Goal: Task Accomplishment & Management: Use online tool/utility

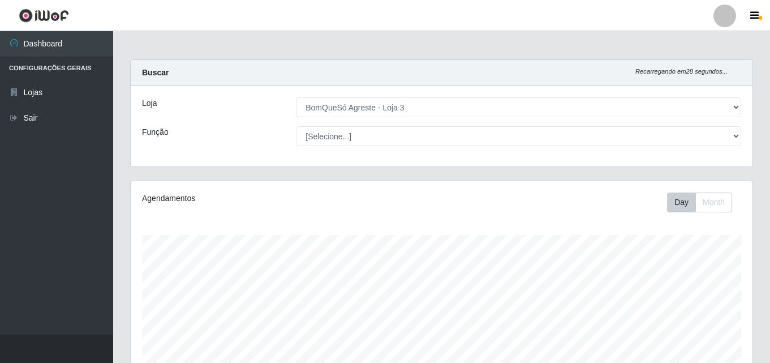
select select "215"
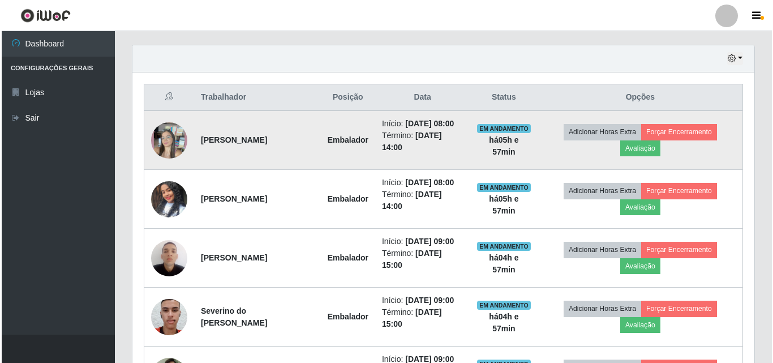
scroll to position [235, 622]
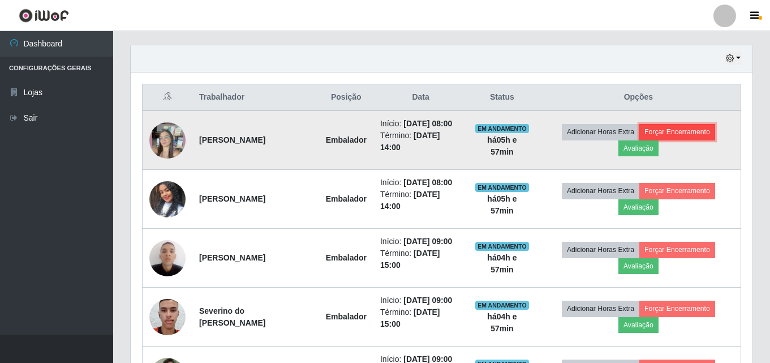
click at [676, 137] on button "Forçar Encerramento" at bounding box center [677, 132] width 76 height 16
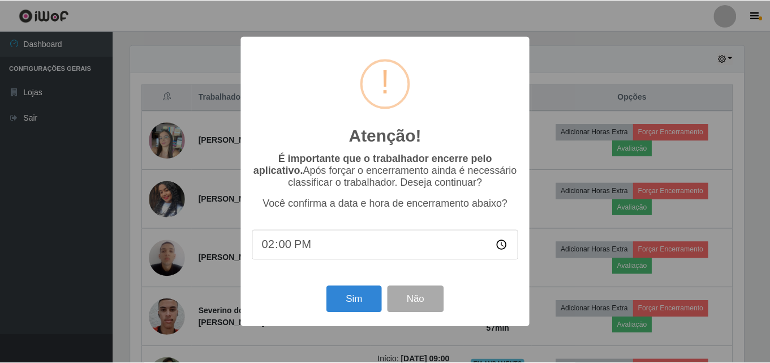
scroll to position [235, 616]
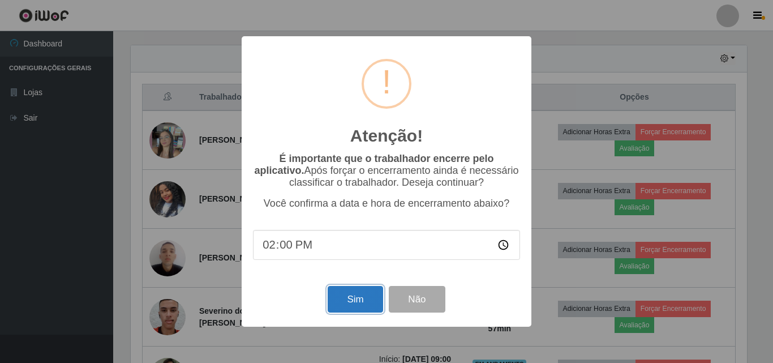
click at [361, 295] on button "Sim" at bounding box center [355, 299] width 55 height 27
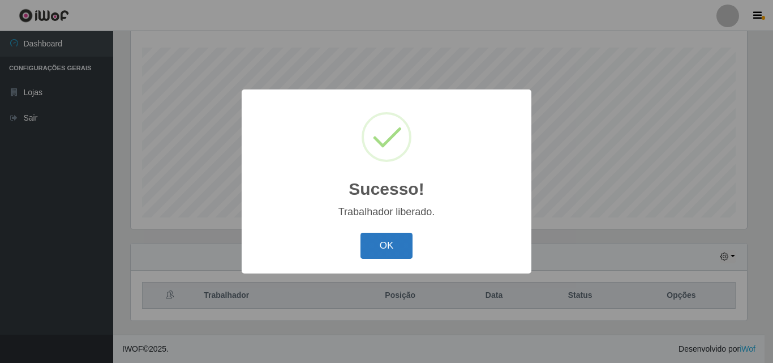
click at [402, 239] on button "OK" at bounding box center [386, 245] width 53 height 27
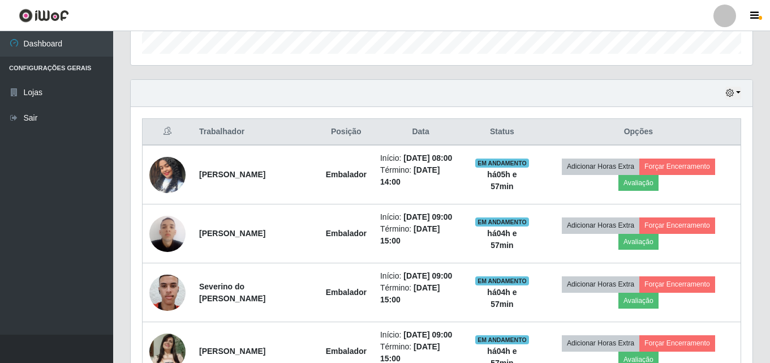
scroll to position [357, 0]
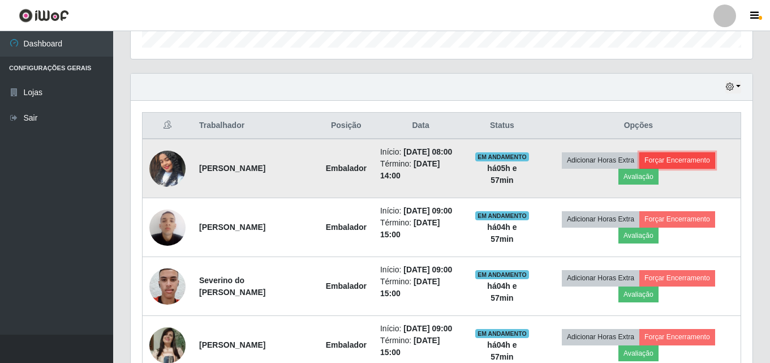
click at [691, 163] on button "Forçar Encerramento" at bounding box center [677, 160] width 76 height 16
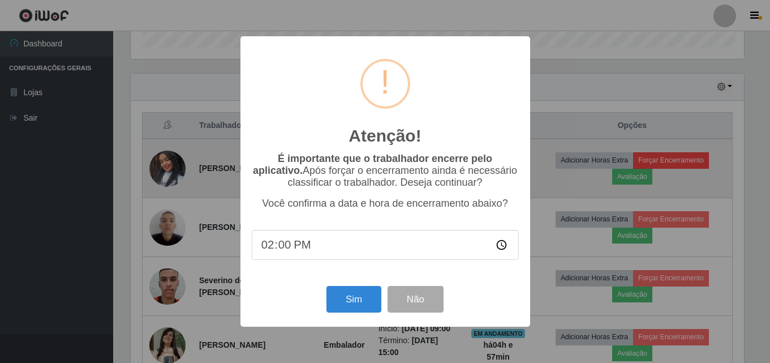
scroll to position [235, 616]
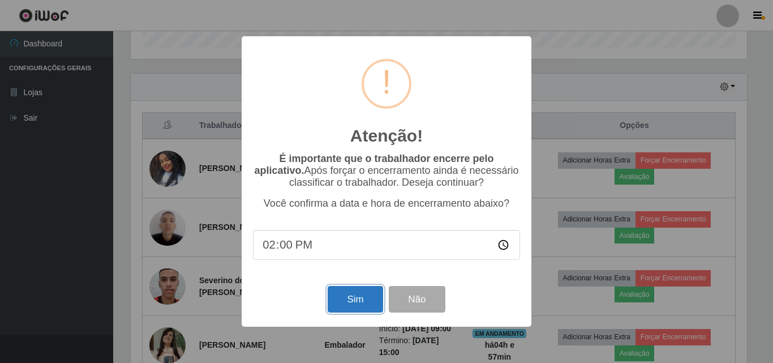
click at [362, 299] on button "Sim" at bounding box center [355, 299] width 55 height 27
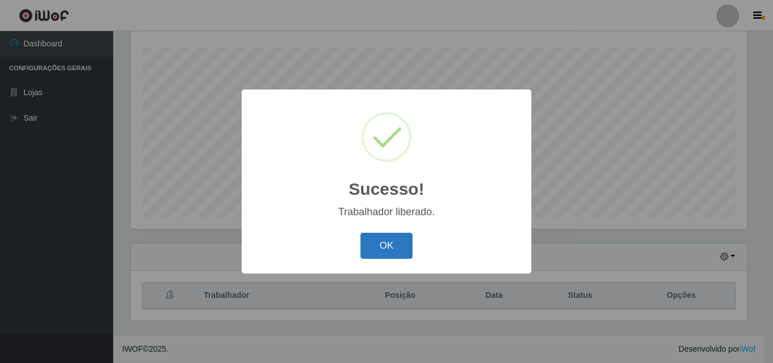
click at [391, 243] on button "OK" at bounding box center [386, 245] width 53 height 27
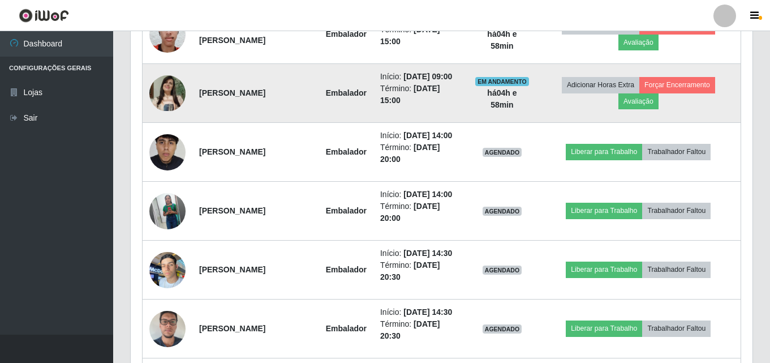
scroll to position [583, 0]
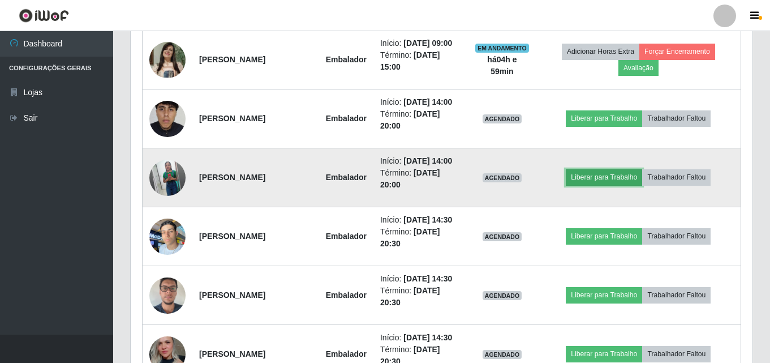
click at [599, 185] on button "Liberar para Trabalho" at bounding box center [604, 177] width 76 height 16
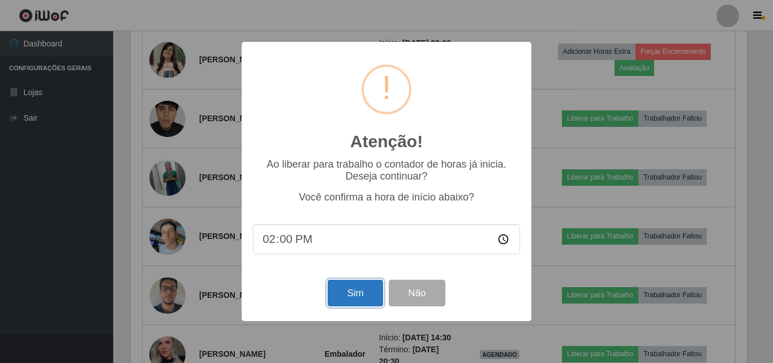
click at [369, 291] on button "Sim" at bounding box center [355, 292] width 55 height 27
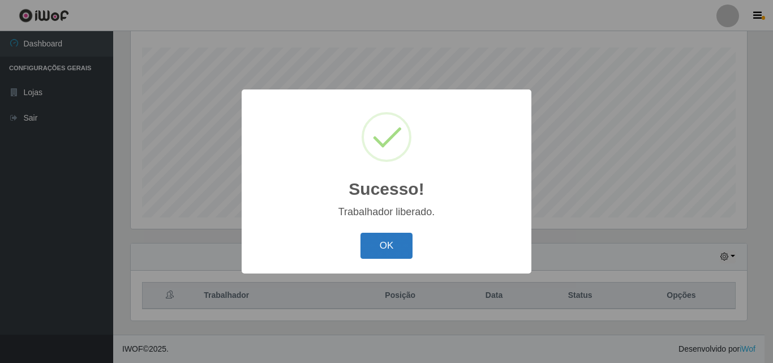
click at [394, 250] on button "OK" at bounding box center [386, 245] width 53 height 27
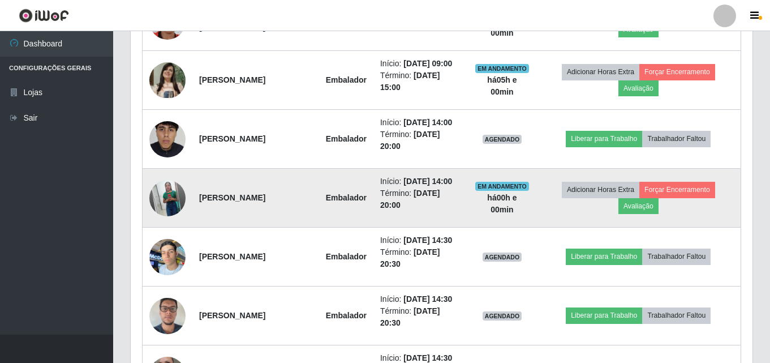
scroll to position [583, 0]
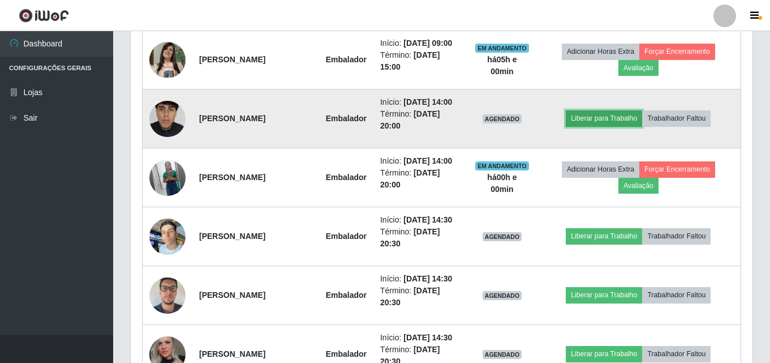
click at [596, 126] on button "Liberar para Trabalho" at bounding box center [604, 118] width 76 height 16
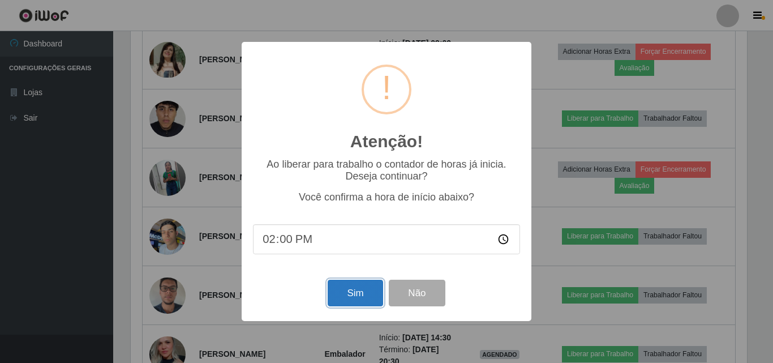
click at [360, 295] on button "Sim" at bounding box center [355, 292] width 55 height 27
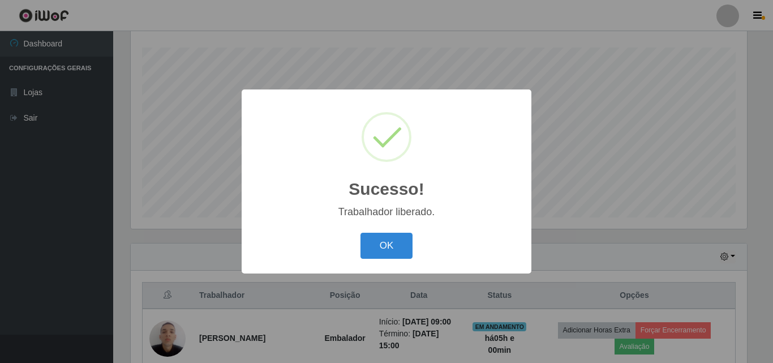
click at [394, 245] on button "OK" at bounding box center [386, 245] width 53 height 27
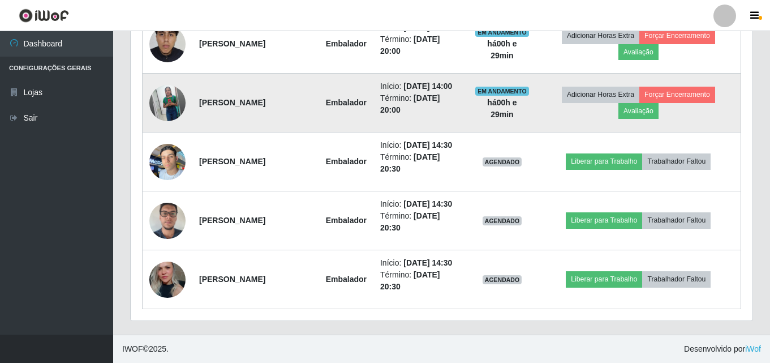
scroll to position [753, 0]
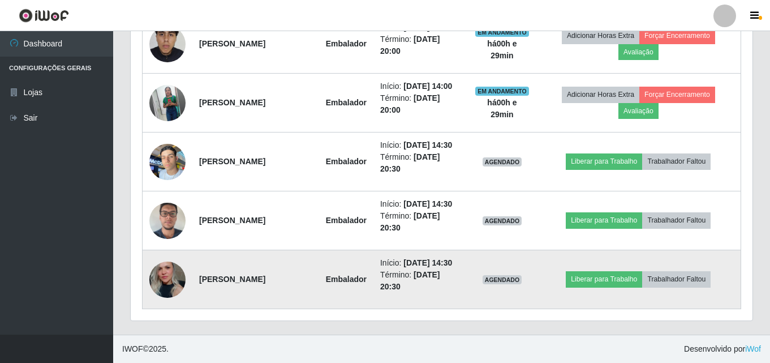
click at [170, 273] on img at bounding box center [167, 279] width 36 height 54
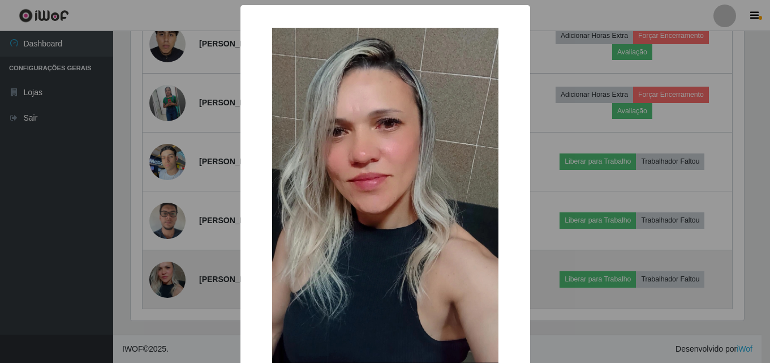
scroll to position [235, 616]
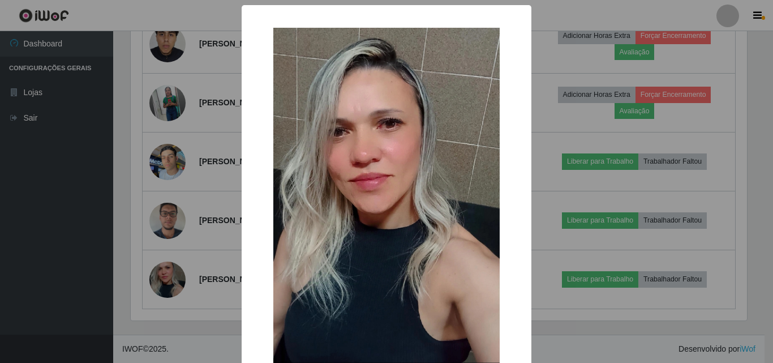
click at [201, 237] on div "× OK Cancel" at bounding box center [386, 181] width 773 height 363
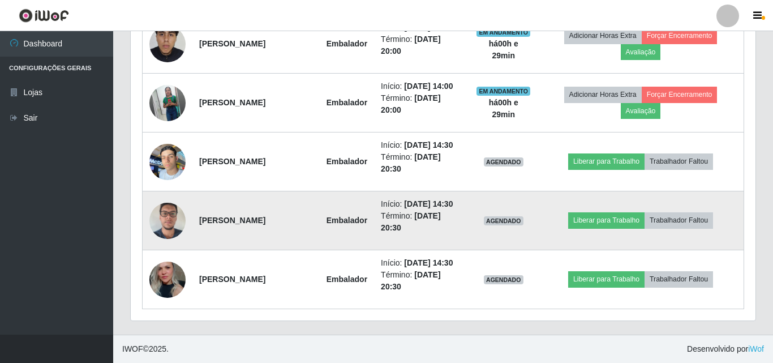
scroll to position [235, 622]
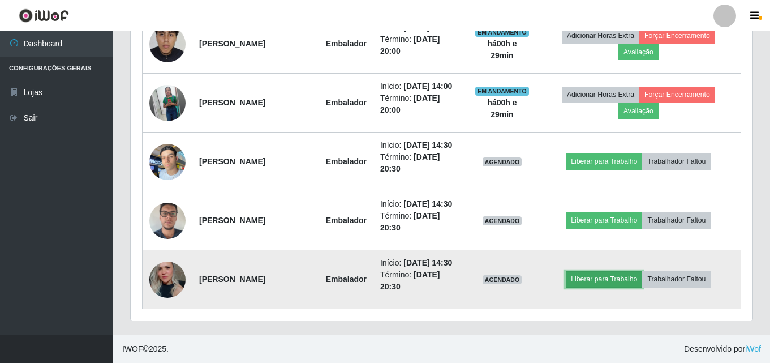
click at [603, 273] on button "Liberar para Trabalho" at bounding box center [604, 279] width 76 height 16
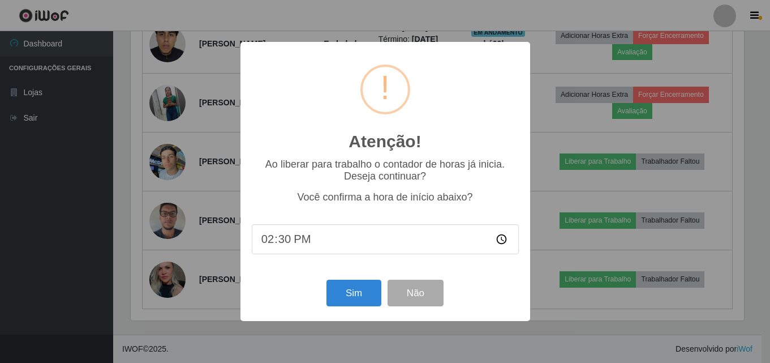
scroll to position [235, 616]
click at [346, 298] on button "Sim" at bounding box center [355, 292] width 55 height 27
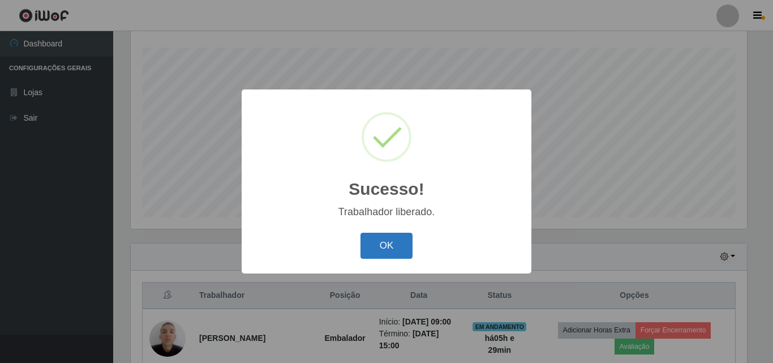
click at [390, 240] on button "OK" at bounding box center [386, 245] width 53 height 27
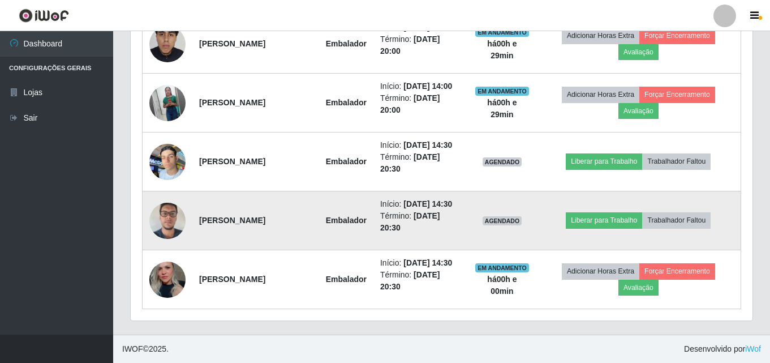
scroll to position [696, 0]
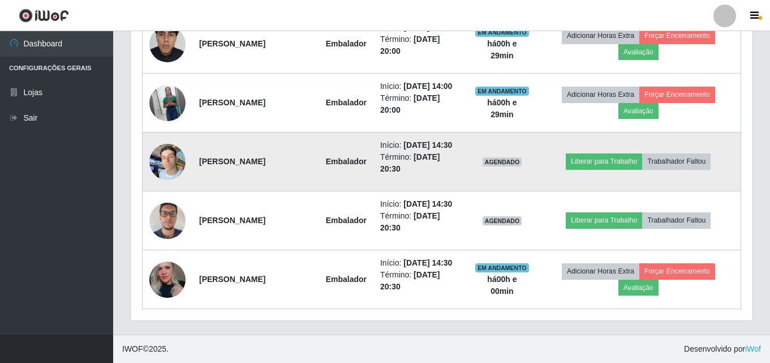
click at [169, 183] on img at bounding box center [167, 161] width 36 height 48
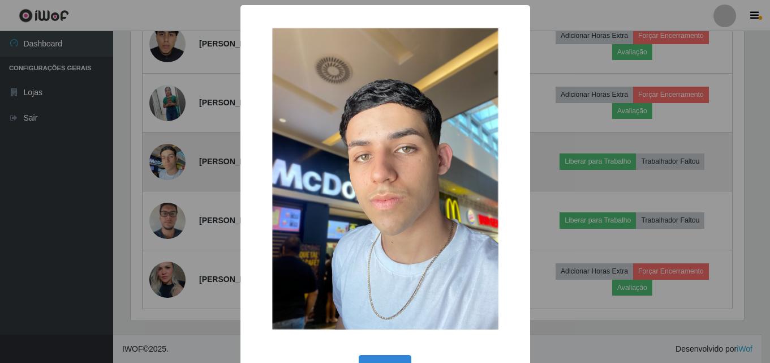
scroll to position [235, 616]
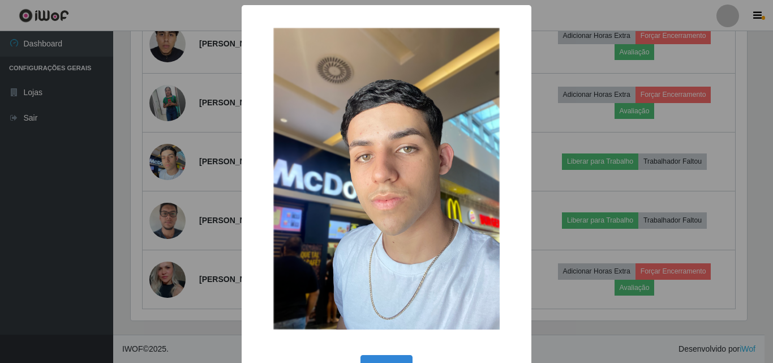
click at [138, 206] on div "× OK Cancel" at bounding box center [386, 181] width 773 height 363
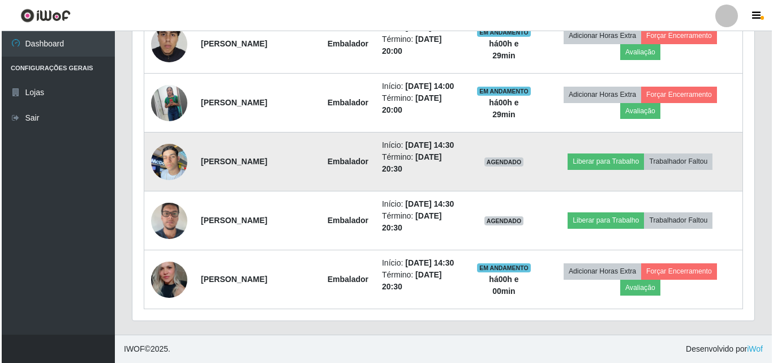
scroll to position [235, 622]
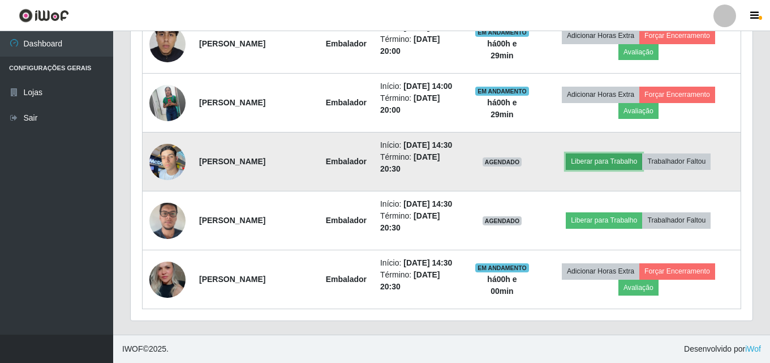
click at [596, 169] on button "Liberar para Trabalho" at bounding box center [604, 161] width 76 height 16
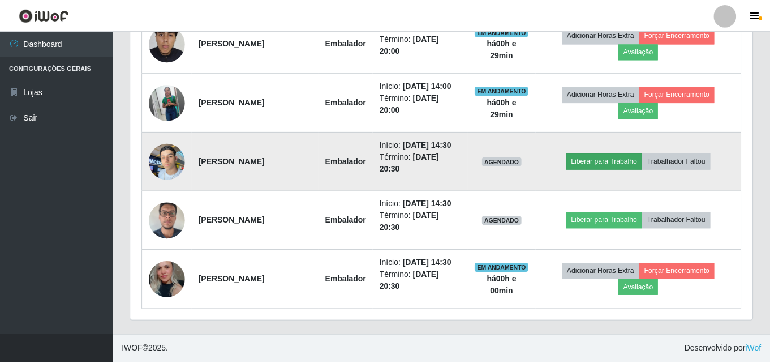
scroll to position [235, 616]
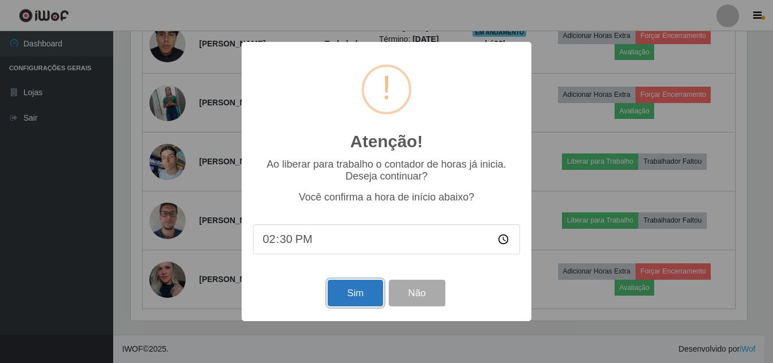
click at [346, 294] on button "Sim" at bounding box center [355, 292] width 55 height 27
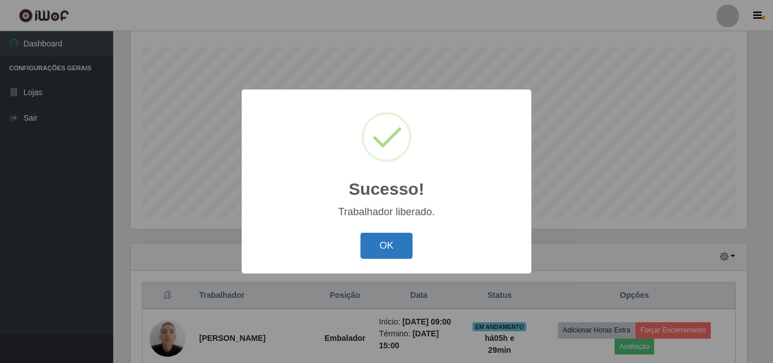
click at [370, 247] on button "OK" at bounding box center [386, 245] width 53 height 27
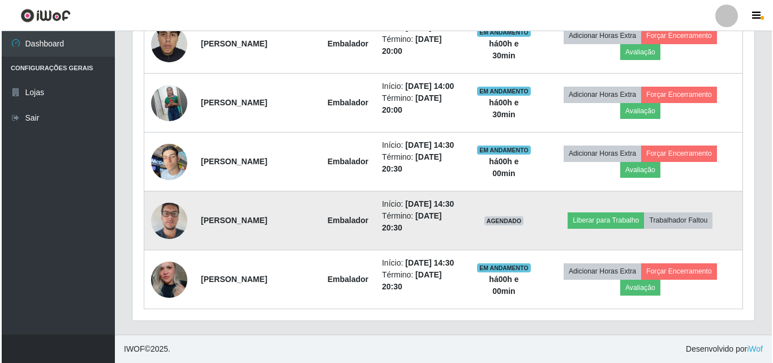
scroll to position [696, 0]
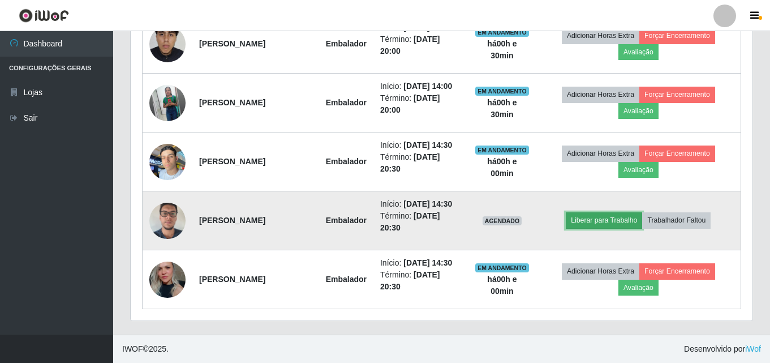
click at [596, 228] on button "Liberar para Trabalho" at bounding box center [604, 220] width 76 height 16
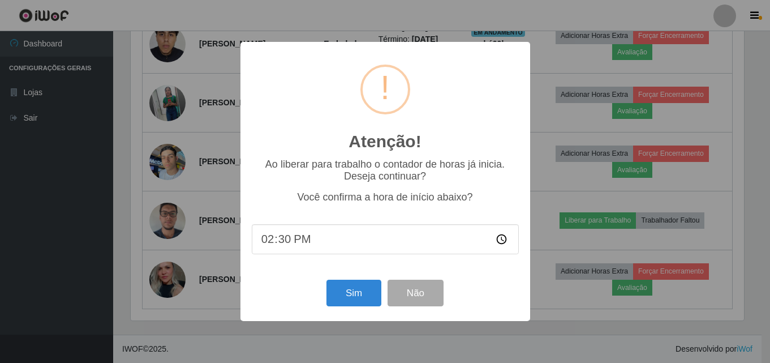
scroll to position [235, 616]
click at [354, 294] on button "Sim" at bounding box center [355, 292] width 55 height 27
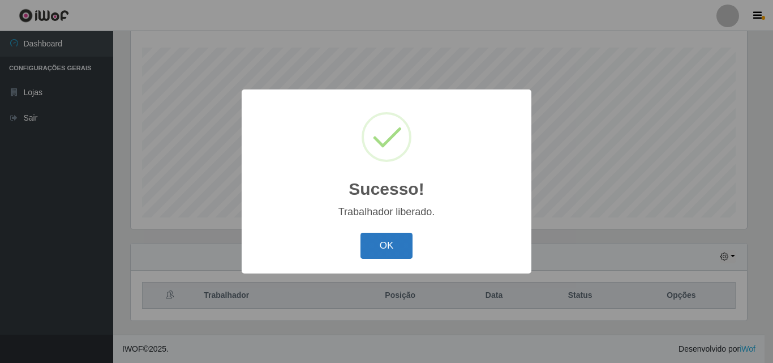
click at [384, 250] on button "OK" at bounding box center [386, 245] width 53 height 27
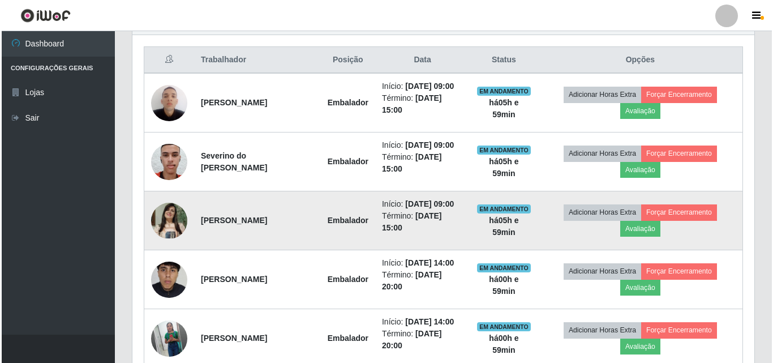
scroll to position [413, 0]
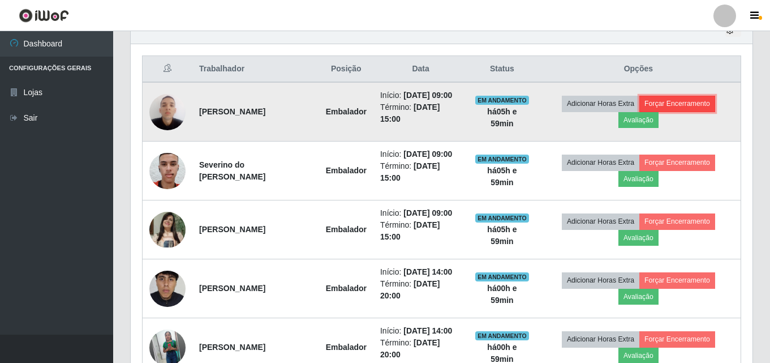
click at [665, 108] on button "Forçar Encerramento" at bounding box center [677, 104] width 76 height 16
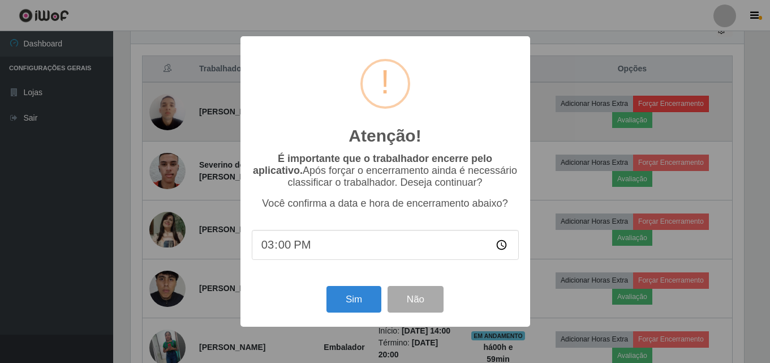
scroll to position [235, 616]
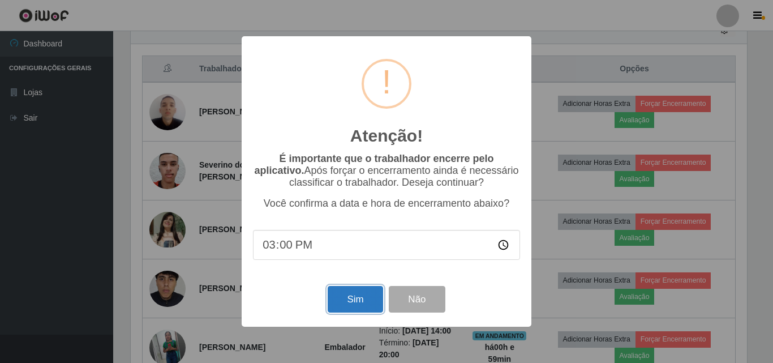
click at [369, 304] on button "Sim" at bounding box center [355, 299] width 55 height 27
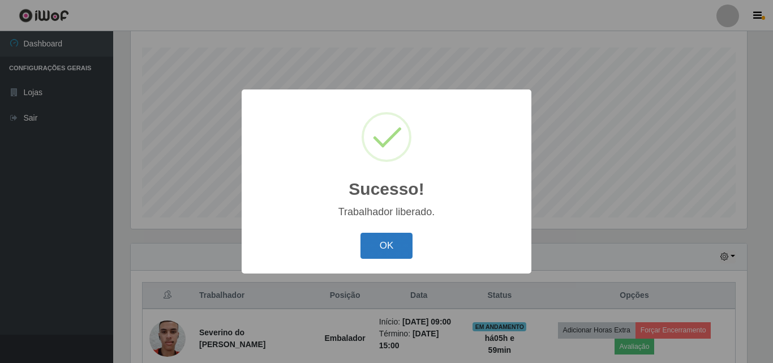
click at [387, 244] on button "OK" at bounding box center [386, 245] width 53 height 27
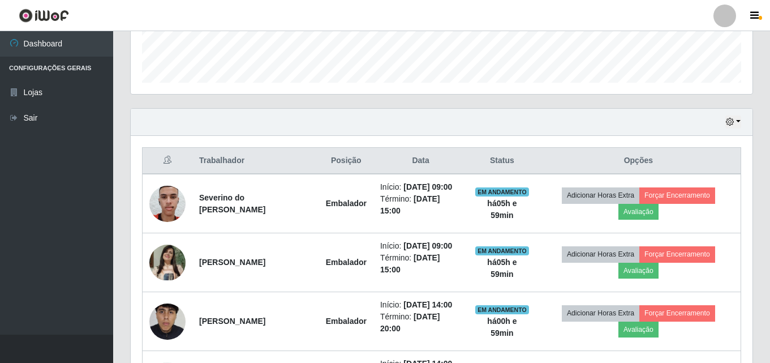
scroll to position [357, 0]
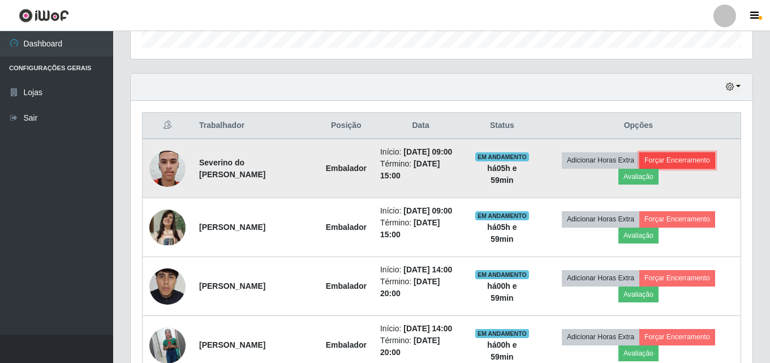
click at [693, 168] on button "Forçar Encerramento" at bounding box center [677, 160] width 76 height 16
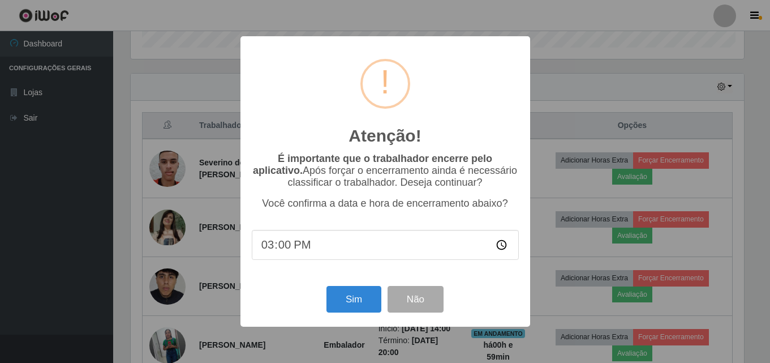
scroll to position [235, 616]
click at [360, 307] on button "Sim" at bounding box center [355, 299] width 55 height 27
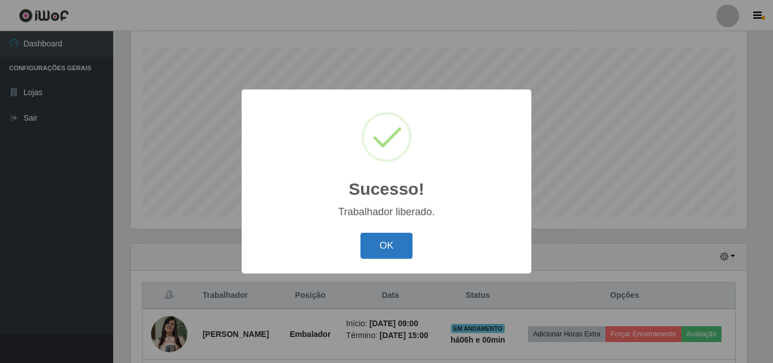
click at [390, 252] on button "OK" at bounding box center [386, 245] width 53 height 27
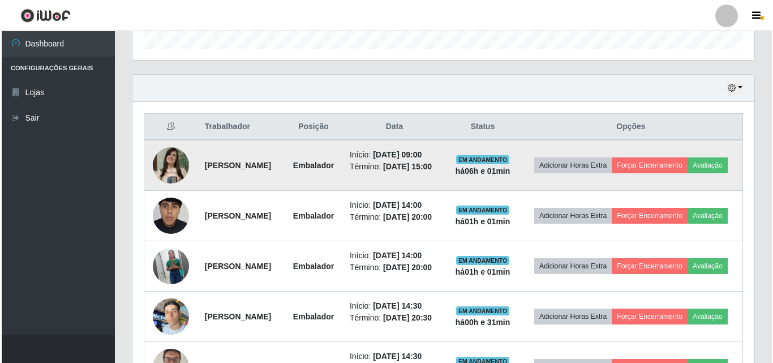
scroll to position [357, 0]
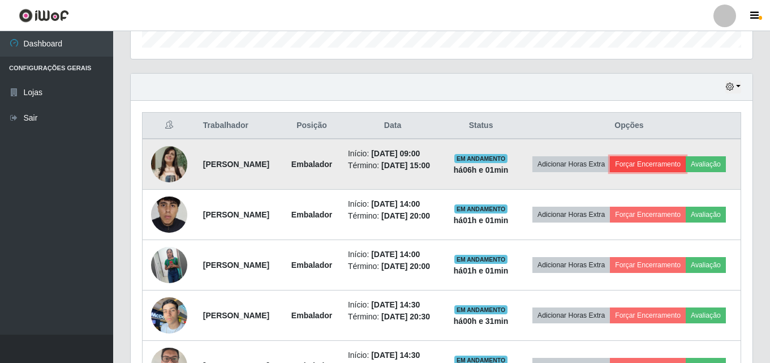
click at [686, 158] on button "Forçar Encerramento" at bounding box center [648, 164] width 76 height 16
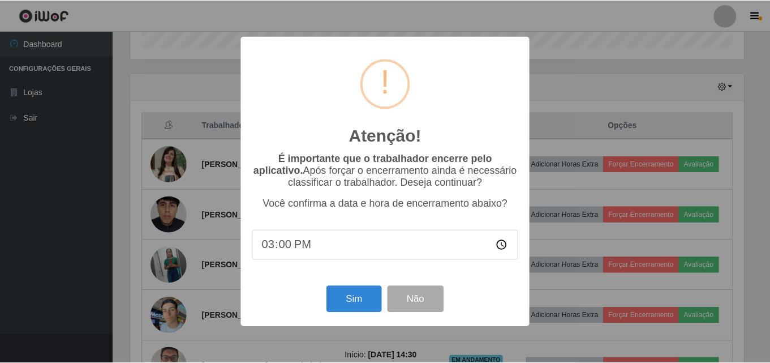
scroll to position [235, 616]
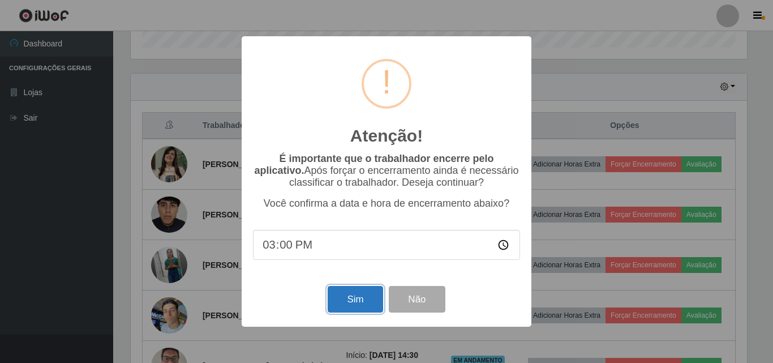
click at [345, 300] on button "Sim" at bounding box center [355, 299] width 55 height 27
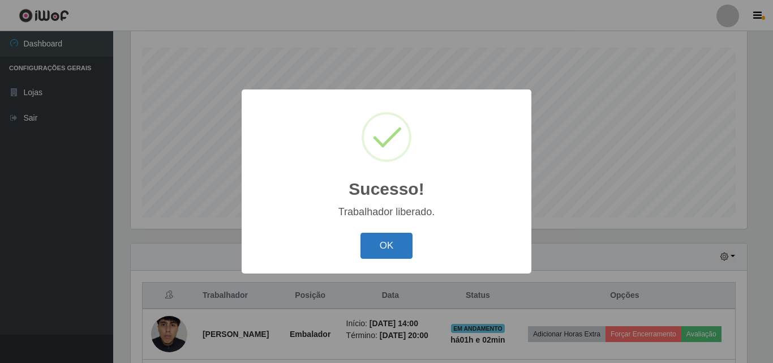
click at [377, 246] on button "OK" at bounding box center [386, 245] width 53 height 27
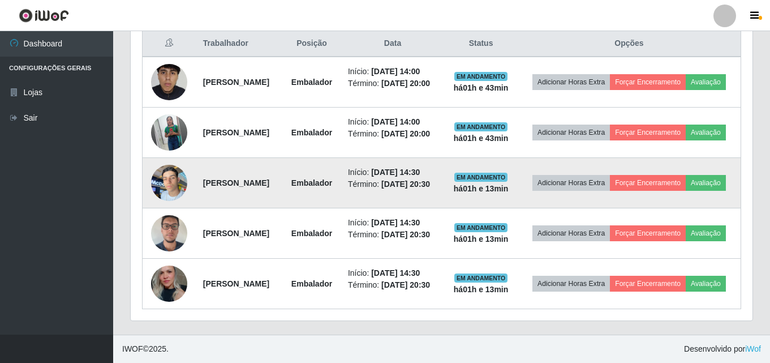
scroll to position [541, 0]
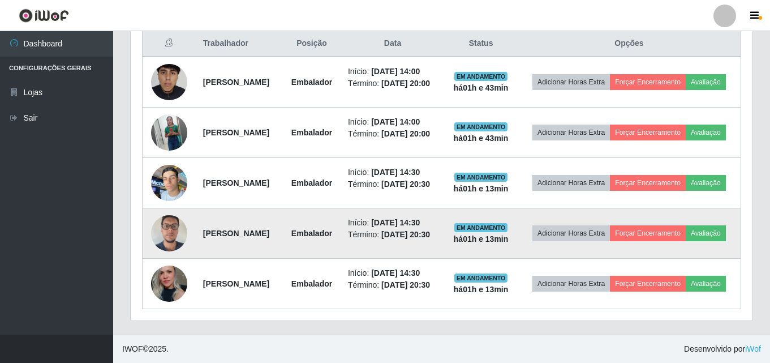
click at [169, 209] on img at bounding box center [169, 233] width 36 height 48
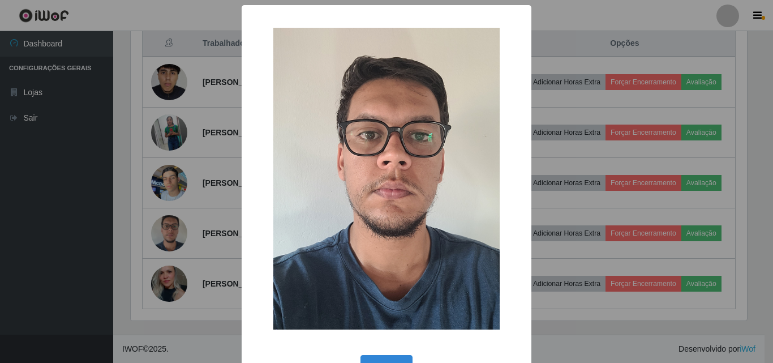
click at [214, 241] on div "× OK Cancel" at bounding box center [386, 181] width 773 height 363
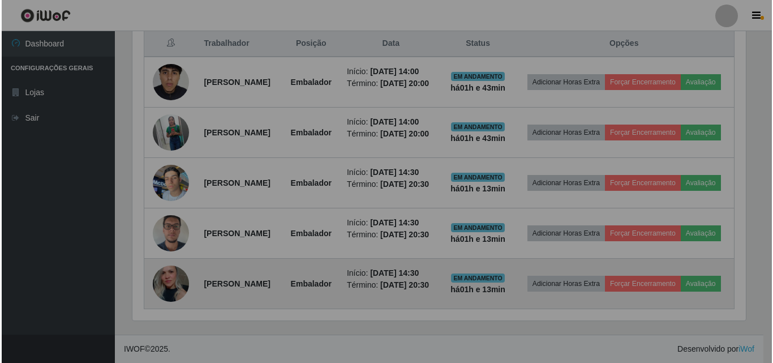
scroll to position [235, 622]
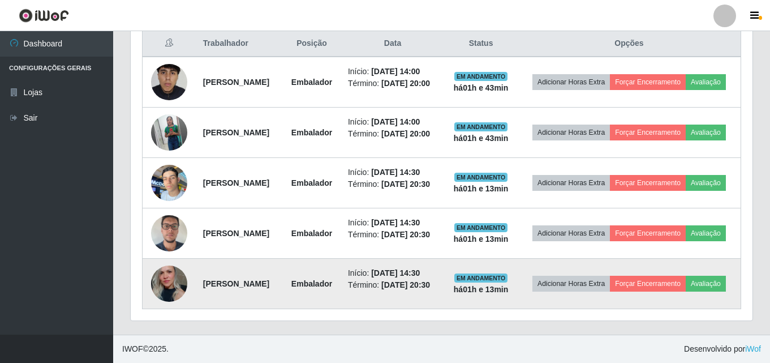
click at [180, 270] on img at bounding box center [169, 283] width 36 height 54
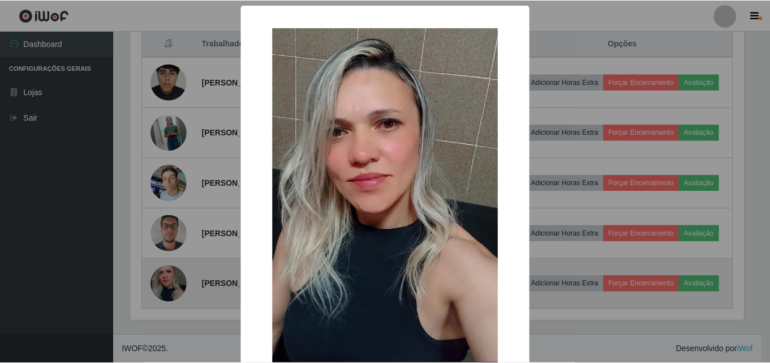
scroll to position [235, 616]
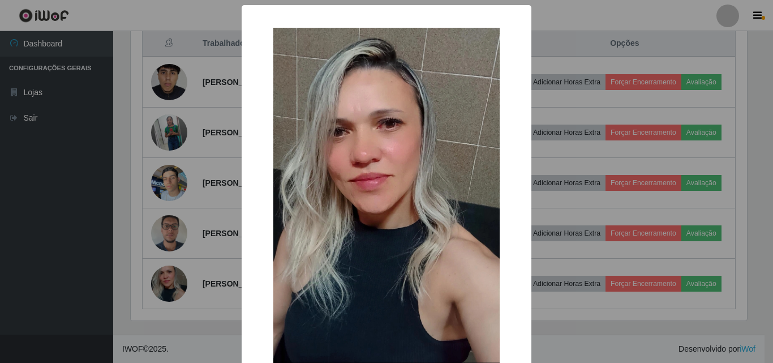
drag, startPoint x: 197, startPoint y: 222, endPoint x: 188, endPoint y: 191, distance: 32.9
click at [196, 222] on div "× OK Cancel" at bounding box center [386, 181] width 773 height 363
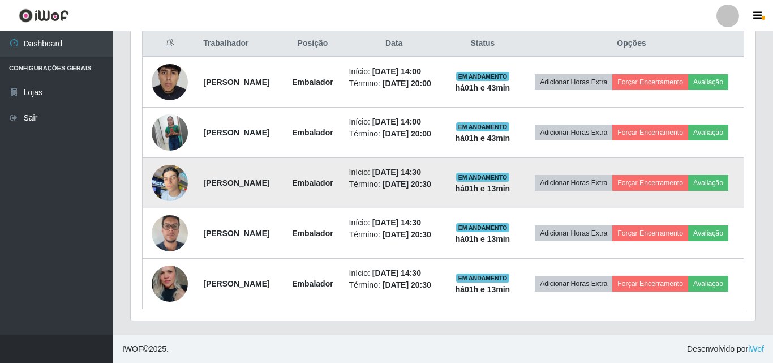
scroll to position [235, 622]
click at [173, 158] on img at bounding box center [169, 182] width 36 height 48
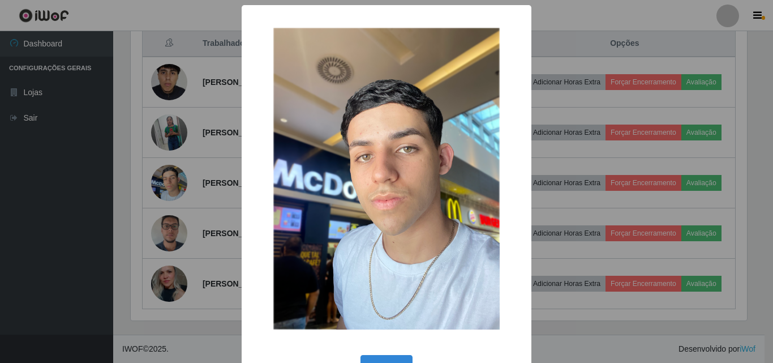
click at [197, 205] on div "× OK Cancel" at bounding box center [386, 181] width 773 height 363
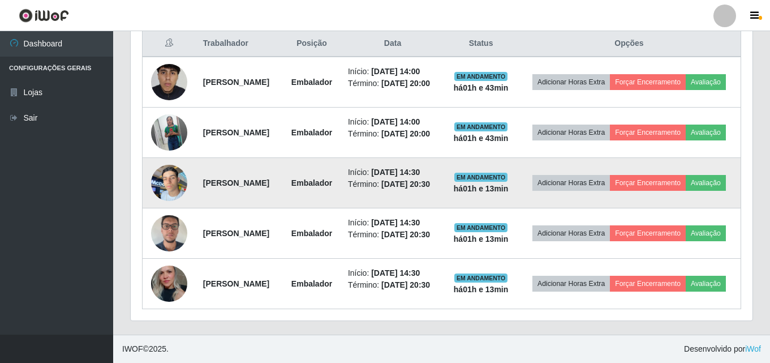
scroll to position [484, 0]
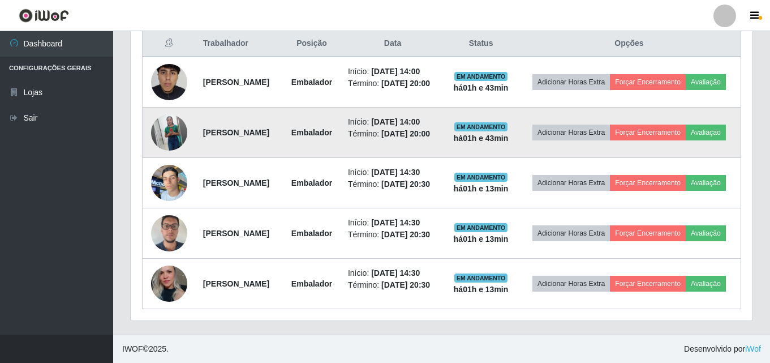
click at [164, 113] on img at bounding box center [169, 132] width 36 height 45
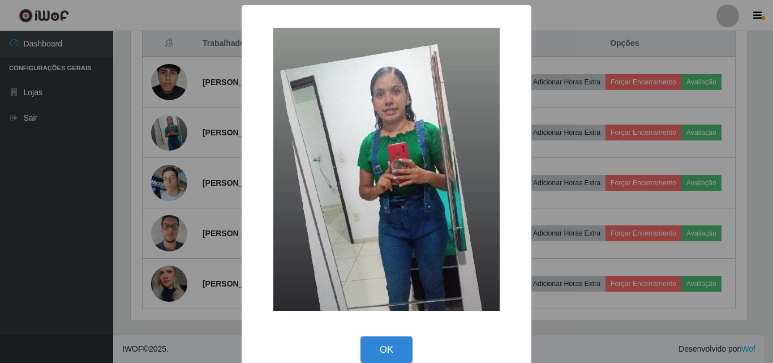
click at [182, 173] on div "× OK Cancel" at bounding box center [386, 181] width 773 height 363
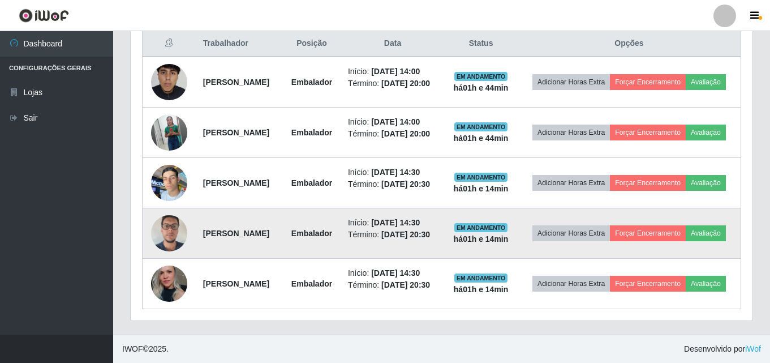
scroll to position [484, 0]
